Goal: Information Seeking & Learning: Learn about a topic

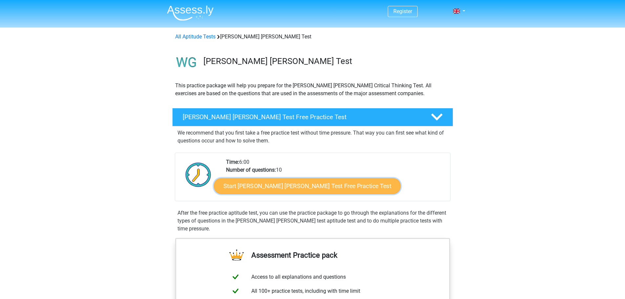
click at [272, 184] on link "Start Watson Glaser Test Free Practice Test" at bounding box center [307, 186] width 187 height 16
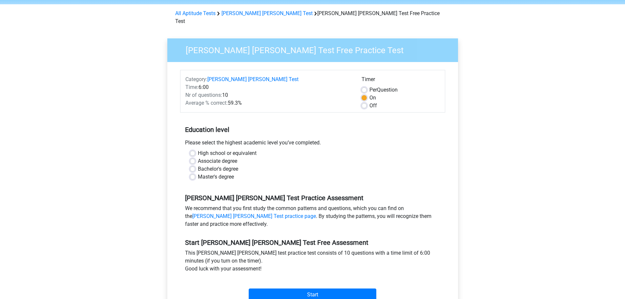
scroll to position [33, 0]
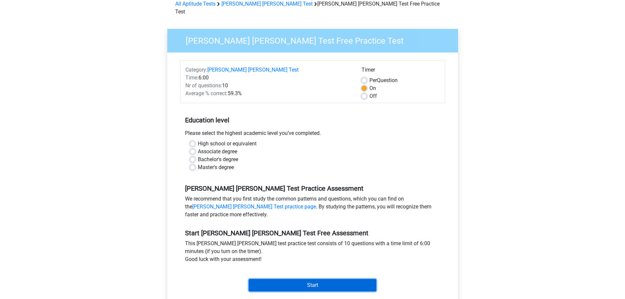
click at [294, 280] on input "Start" at bounding box center [313, 285] width 128 height 12
click at [256, 140] on label "High school or equivalent" at bounding box center [227, 144] width 59 height 8
click at [195, 140] on input "High school or equivalent" at bounding box center [192, 143] width 5 height 7
radio input "true"
drag, startPoint x: 189, startPoint y: 150, endPoint x: 193, endPoint y: 153, distance: 4.9
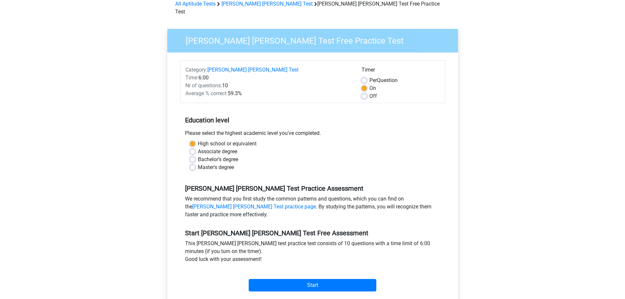
click at [189, 149] on div "High school or equivalent Associate degree Bachelor's degree Master's degree" at bounding box center [312, 155] width 255 height 31
click at [198, 156] on label "Bachelor's degree" at bounding box center [218, 160] width 40 height 8
click at [193, 156] on input "Bachelor's degree" at bounding box center [192, 159] width 5 height 7
radio input "true"
click at [198, 163] on label "Master's degree" at bounding box center [216, 167] width 36 height 8
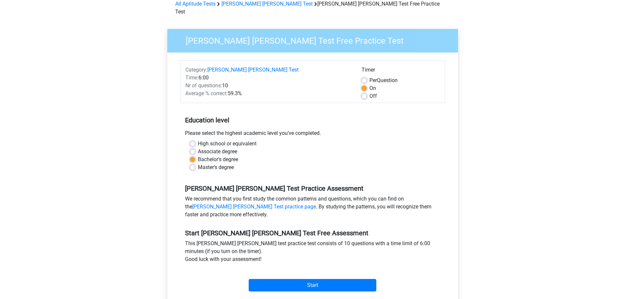
click at [195, 163] on input "Master's degree" at bounding box center [192, 166] width 5 height 7
radio input "true"
click at [305, 279] on input "Start" at bounding box center [313, 285] width 128 height 12
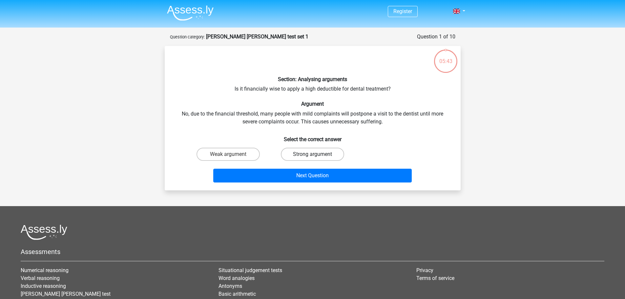
click at [319, 153] on label "Strong argument" at bounding box center [312, 154] width 63 height 13
click at [317, 154] on input "Strong argument" at bounding box center [314, 156] width 4 height 4
radio input "true"
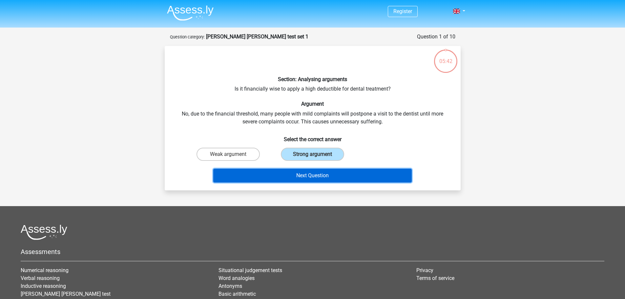
click at [329, 175] on button "Next Question" at bounding box center [312, 176] width 198 height 14
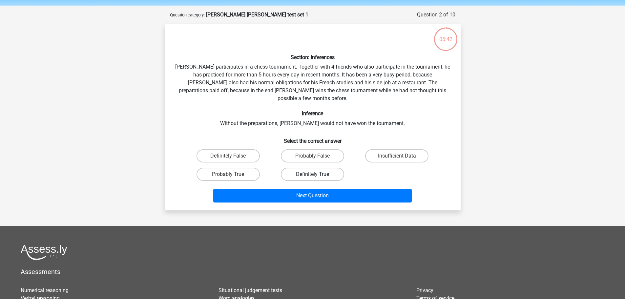
scroll to position [33, 0]
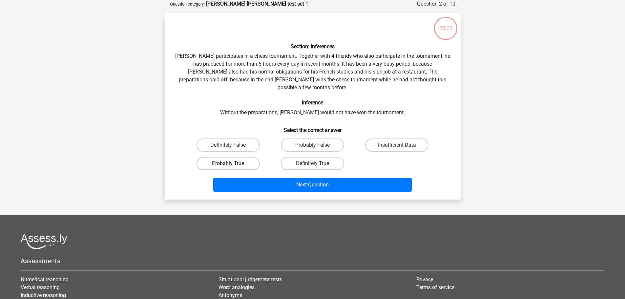
click at [227, 157] on label "Probably True" at bounding box center [228, 163] width 63 height 13
click at [228, 163] on input "Probably True" at bounding box center [230, 165] width 4 height 4
radio input "true"
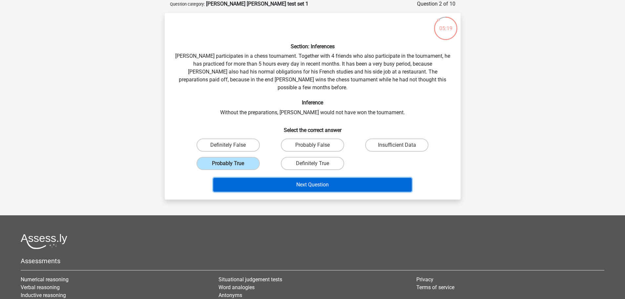
click at [310, 178] on button "Next Question" at bounding box center [312, 185] width 198 height 14
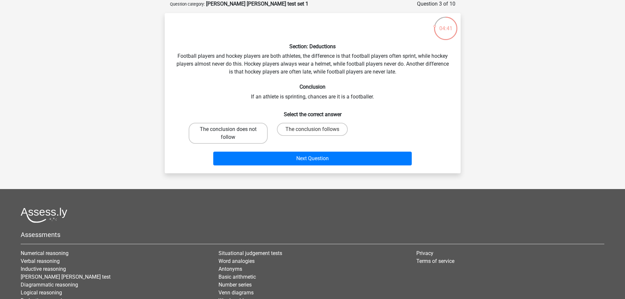
click at [251, 132] on label "The conclusion does not follow" at bounding box center [228, 133] width 79 height 21
click at [232, 132] on input "The conclusion does not follow" at bounding box center [230, 131] width 4 height 4
radio input "true"
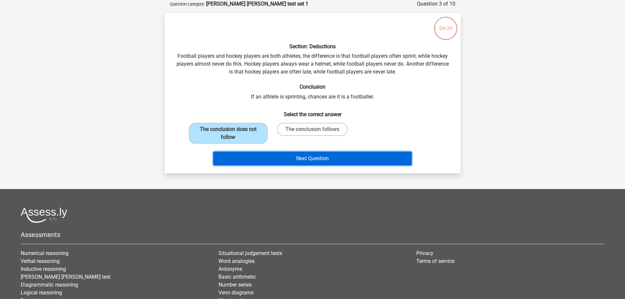
click at [288, 159] on button "Next Question" at bounding box center [312, 159] width 198 height 14
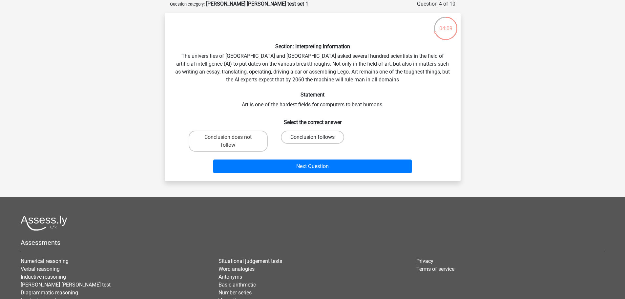
click at [301, 137] on label "Conclusion follows" at bounding box center [312, 137] width 63 height 13
click at [312, 137] on input "Conclusion follows" at bounding box center [314, 139] width 4 height 4
radio input "true"
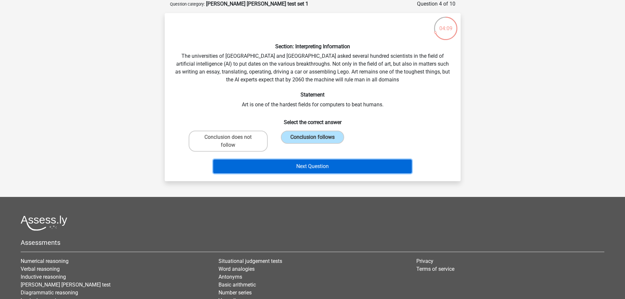
click at [314, 170] on button "Next Question" at bounding box center [312, 166] width 198 height 14
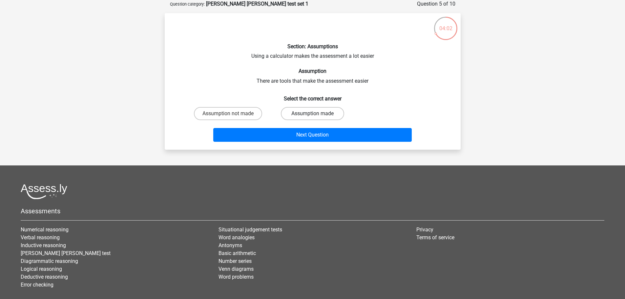
click at [311, 113] on label "Assumption made" at bounding box center [312, 113] width 63 height 13
click at [312, 114] on input "Assumption made" at bounding box center [314, 116] width 4 height 4
radio input "true"
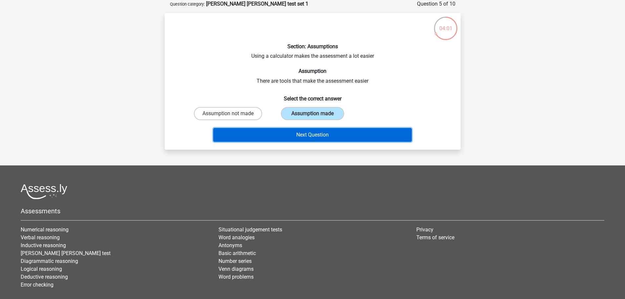
click at [331, 135] on button "Next Question" at bounding box center [312, 135] width 198 height 14
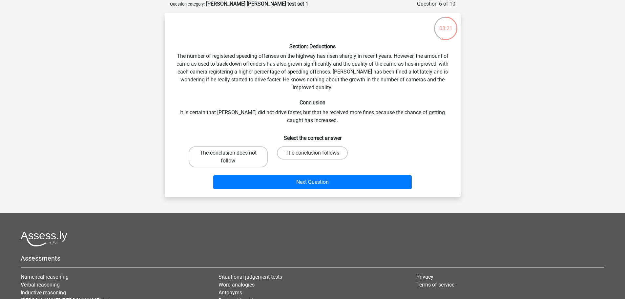
click at [245, 160] on label "The conclusion does not follow" at bounding box center [228, 156] width 79 height 21
click at [232, 157] on input "The conclusion does not follow" at bounding box center [230, 155] width 4 height 4
radio input "true"
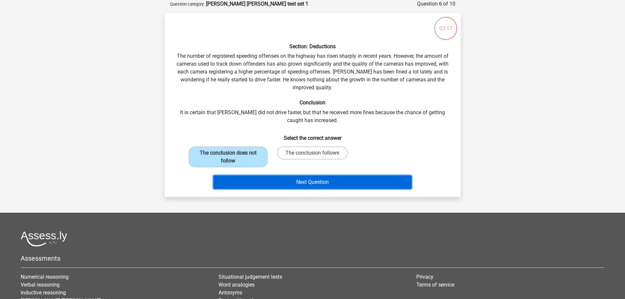
click at [334, 184] on button "Next Question" at bounding box center [312, 182] width 198 height 14
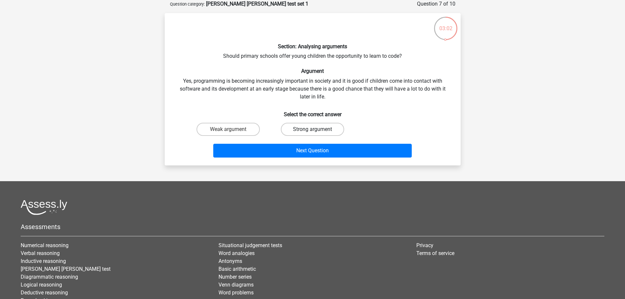
click at [296, 131] on label "Strong argument" at bounding box center [312, 129] width 63 height 13
click at [312, 131] on input "Strong argument" at bounding box center [314, 131] width 4 height 4
radio input "true"
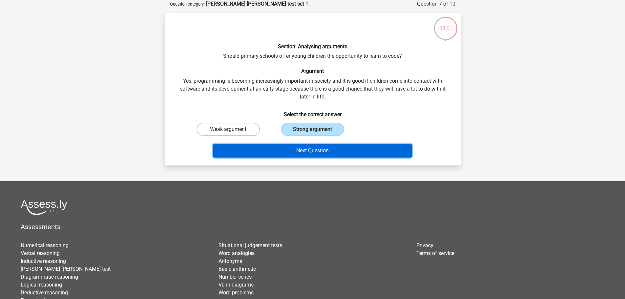
click at [306, 145] on button "Next Question" at bounding box center [312, 151] width 198 height 14
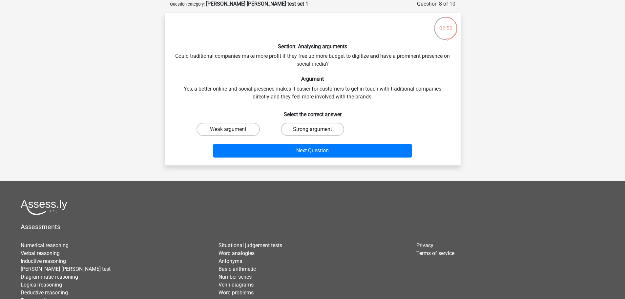
click at [325, 126] on label "Strong argument" at bounding box center [312, 129] width 63 height 13
click at [317, 129] on input "Strong argument" at bounding box center [314, 131] width 4 height 4
radio input "true"
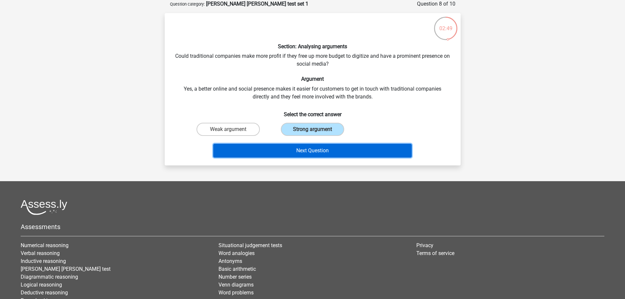
click at [339, 151] on button "Next Question" at bounding box center [312, 151] width 198 height 14
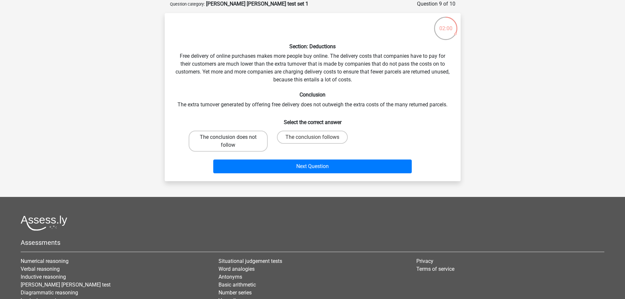
click at [250, 133] on label "The conclusion does not follow" at bounding box center [228, 141] width 79 height 21
click at [232, 137] on input "The conclusion does not follow" at bounding box center [230, 139] width 4 height 4
radio input "true"
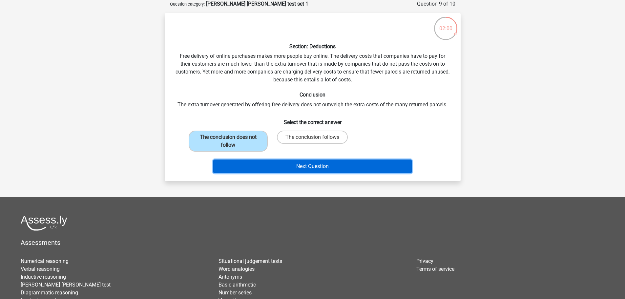
click at [313, 165] on button "Next Question" at bounding box center [312, 166] width 198 height 14
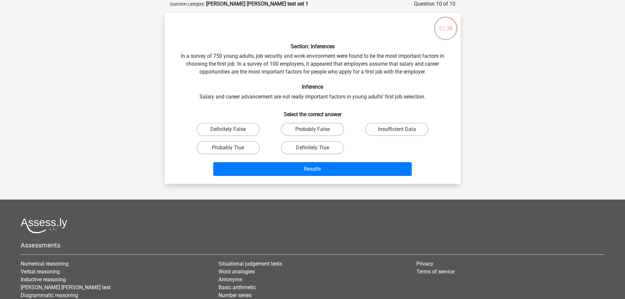
click at [397, 129] on input "Insufficient Data" at bounding box center [399, 131] width 4 height 4
radio input "true"
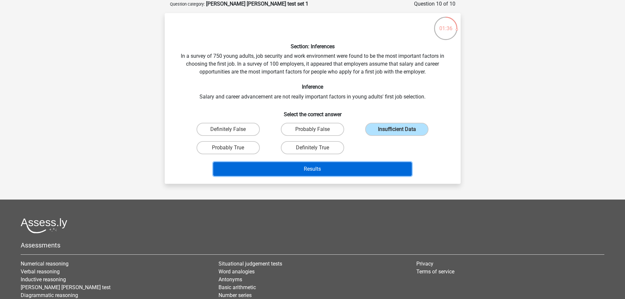
click at [360, 172] on button "Results" at bounding box center [312, 169] width 198 height 14
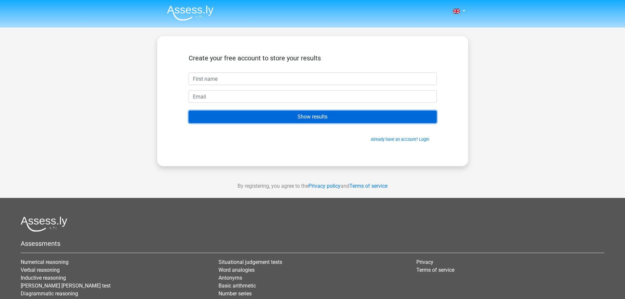
click at [317, 118] on input "Show results" at bounding box center [313, 117] width 248 height 12
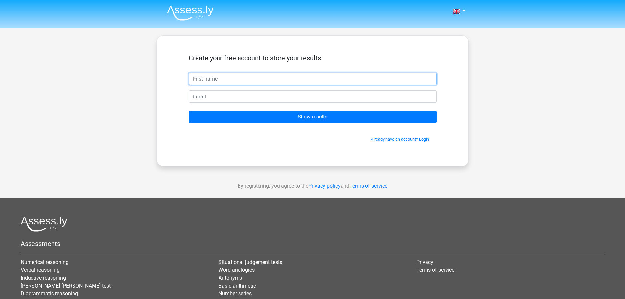
click at [243, 81] on input "text" at bounding box center [313, 79] width 248 height 12
type input "[PERSON_NAME]"
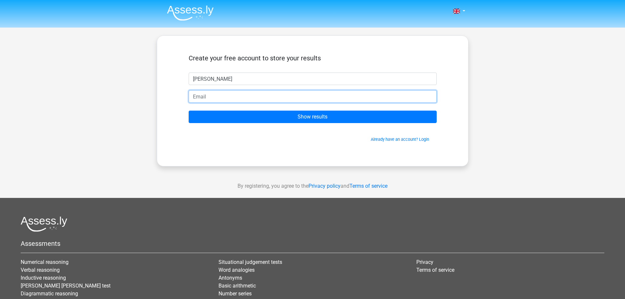
drag, startPoint x: 249, startPoint y: 98, endPoint x: 248, endPoint y: 103, distance: 5.1
click at [249, 98] on input "email" at bounding box center [313, 96] width 248 height 12
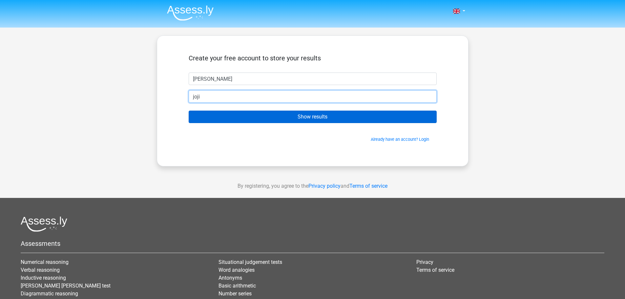
type input "[EMAIL_ADDRESS][DOMAIN_NAME]"
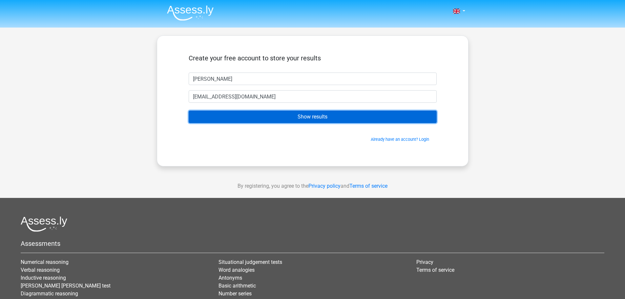
click at [302, 114] on input "Show results" at bounding box center [313, 117] width 248 height 12
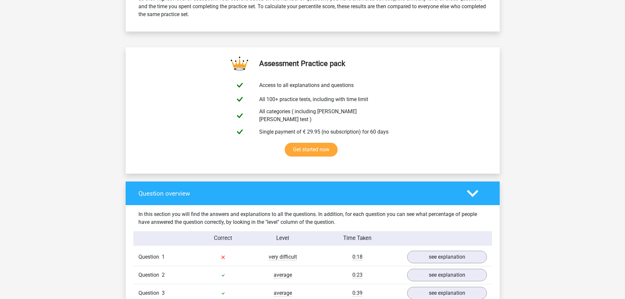
scroll to position [394, 0]
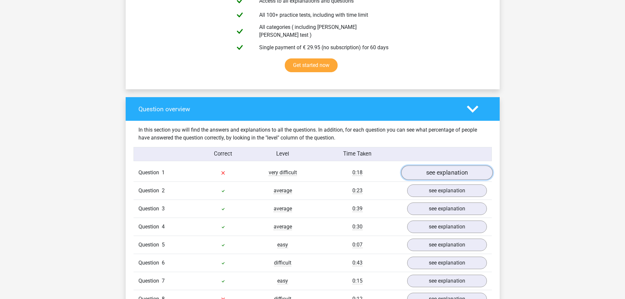
click at [428, 169] on link "see explanation" at bounding box center [447, 173] width 92 height 14
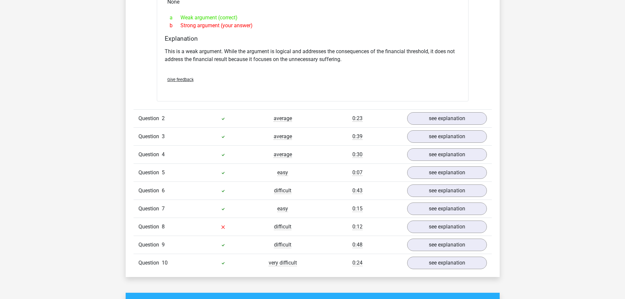
scroll to position [656, 0]
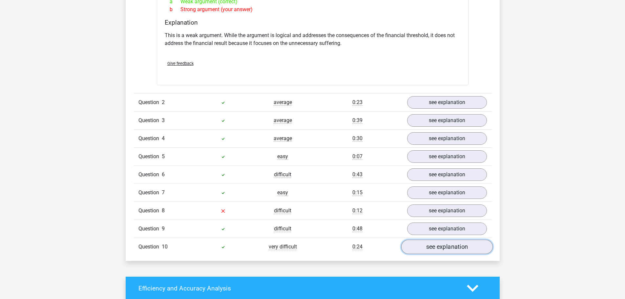
click at [433, 240] on link "see explanation" at bounding box center [447, 246] width 92 height 14
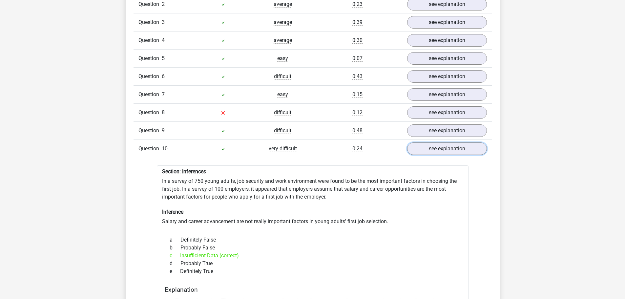
scroll to position [755, 0]
click at [432, 105] on link "see explanation" at bounding box center [447, 112] width 92 height 14
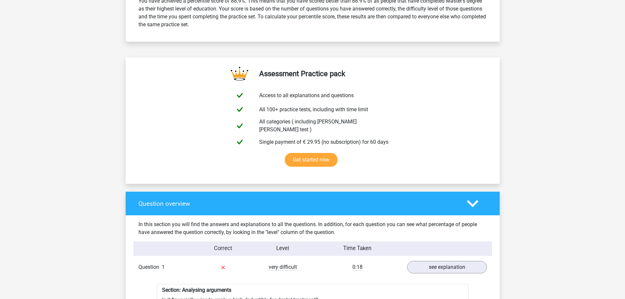
scroll to position [295, 0]
